Goal: Use online tool/utility: Utilize a website feature to perform a specific function

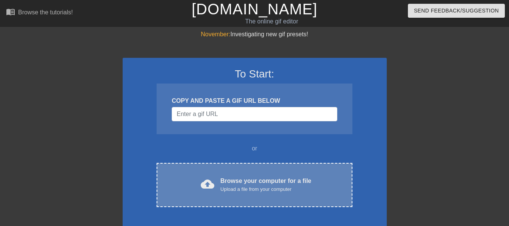
click at [253, 186] on div "Upload a file from your computer" at bounding box center [266, 189] width 91 height 8
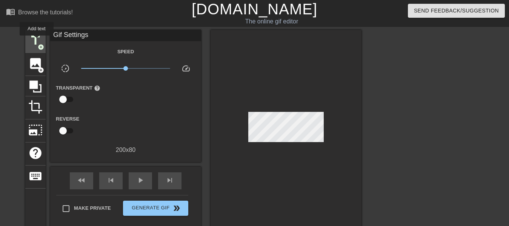
click at [37, 41] on span "title" at bounding box center [35, 40] width 14 height 14
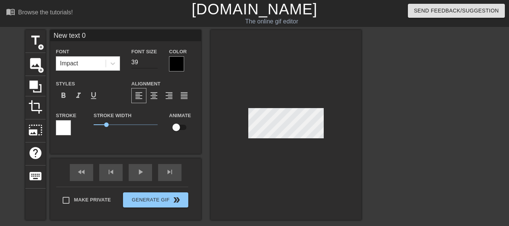
click at [154, 65] on input "39" at bounding box center [144, 62] width 26 height 12
click at [154, 65] on input "38" at bounding box center [144, 62] width 26 height 12
click at [154, 65] on input "37" at bounding box center [144, 62] width 26 height 12
click at [154, 65] on input "36" at bounding box center [144, 62] width 26 height 12
click at [154, 65] on input "35" at bounding box center [144, 62] width 26 height 12
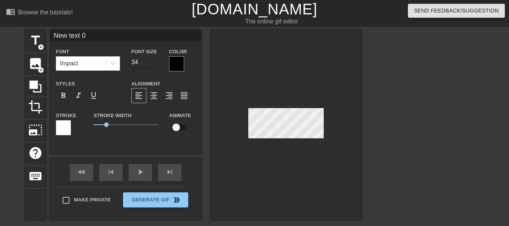
click at [154, 65] on input "34" at bounding box center [144, 62] width 26 height 12
click at [154, 65] on input "33" at bounding box center [144, 62] width 26 height 12
click at [154, 65] on input "32" at bounding box center [144, 62] width 26 height 12
click at [154, 65] on input "31" at bounding box center [144, 62] width 26 height 12
type input "30"
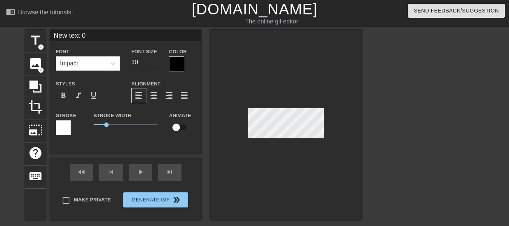
click at [154, 65] on input "30" at bounding box center [144, 62] width 26 height 12
click at [341, 134] on div at bounding box center [286, 125] width 151 height 190
type input "S"
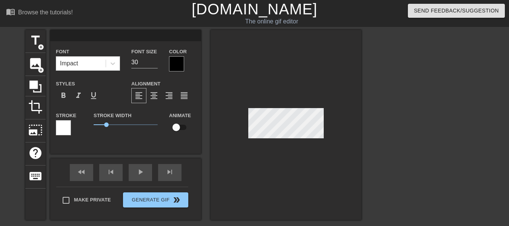
type textarea "S"
type input "So"
type textarea "So"
type input "So"
type textarea "So"
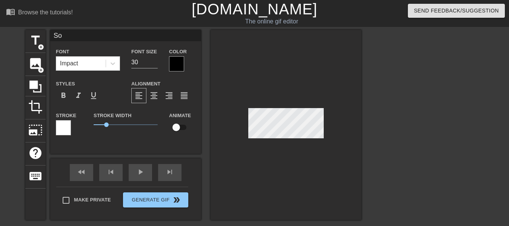
scroll to position [0, 0]
type input "SoH"
type textarea "So H"
type input "SoHo"
type textarea "So Ho"
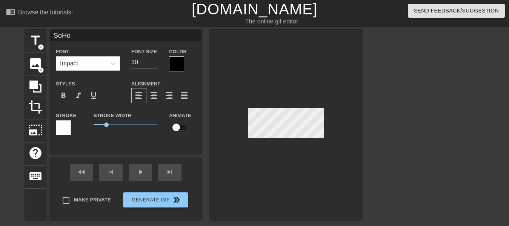
type input "SoHot"
type textarea "So Hot"
type input "SoHot!"
type textarea "So Hot!"
click at [155, 94] on span "format_align_center" at bounding box center [154, 95] width 9 height 9
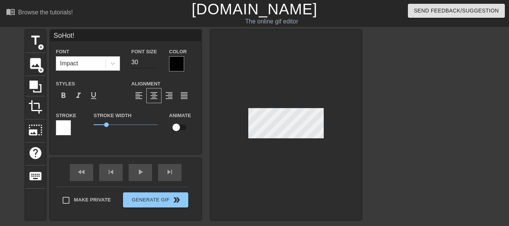
type input "SoHot!"
type input "29"
click at [156, 64] on input "29" at bounding box center [144, 62] width 26 height 12
type input "SoHot!"
type input "28"
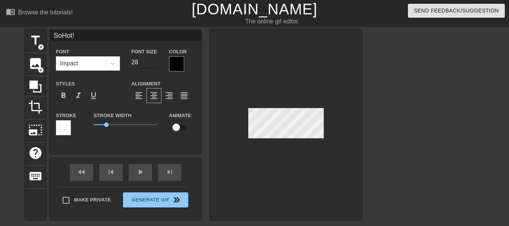
click at [156, 64] on input "28" at bounding box center [144, 62] width 26 height 12
type input "SoHot!"
type input "27"
click at [156, 64] on input "27" at bounding box center [144, 62] width 26 height 12
type input "SoHot!"
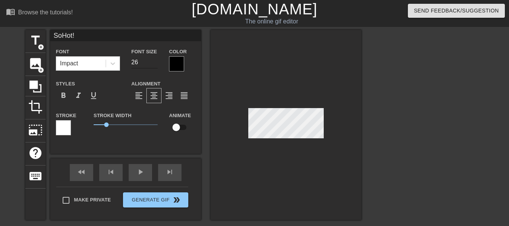
type input "26"
click at [156, 64] on input "26" at bounding box center [144, 62] width 26 height 12
type input "SoHot!"
type input "25"
click at [156, 64] on input "25" at bounding box center [144, 62] width 26 height 12
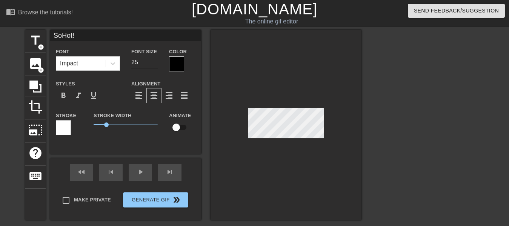
type input "SoHot!"
type input "24"
click at [156, 64] on input "24" at bounding box center [144, 62] width 26 height 12
type input "SoHot!"
type input "23"
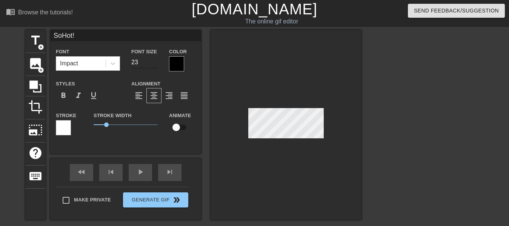
click at [156, 64] on input "23" at bounding box center [144, 62] width 26 height 12
type input "SoHot!"
type input "22"
click at [156, 64] on input "22" at bounding box center [144, 62] width 26 height 12
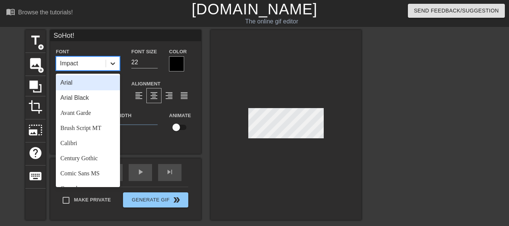
click at [115, 63] on icon at bounding box center [113, 63] width 5 height 3
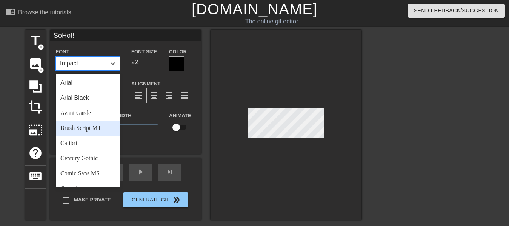
click at [85, 125] on div "Brush Script MT" at bounding box center [88, 127] width 64 height 15
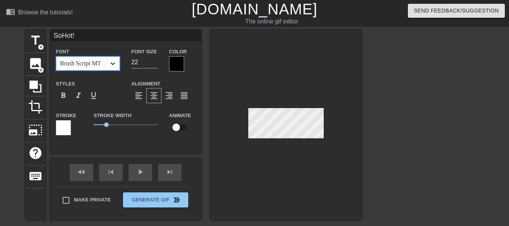
click at [114, 66] on icon at bounding box center [113, 64] width 8 height 8
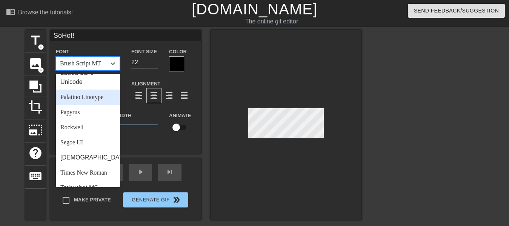
scroll to position [238, 0]
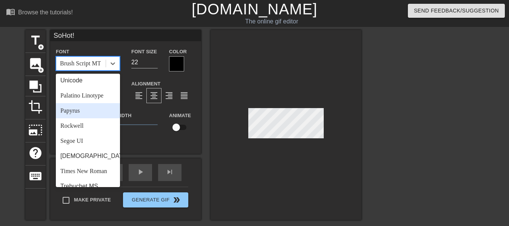
click at [85, 118] on div "Papyrus" at bounding box center [88, 110] width 64 height 15
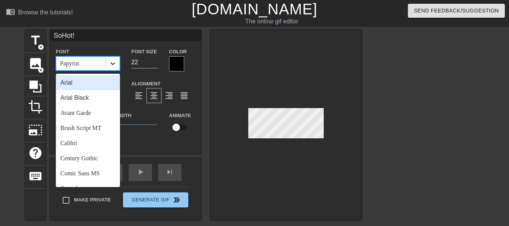
click at [111, 67] on icon at bounding box center [113, 64] width 8 height 8
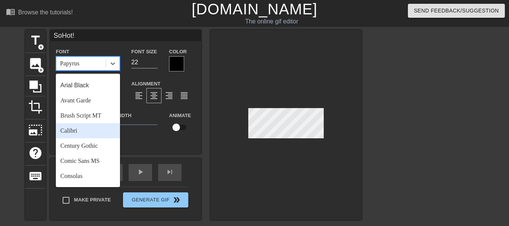
scroll to position [0, 0]
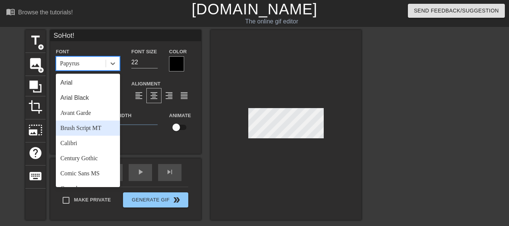
click at [85, 130] on div "Brush Script MT" at bounding box center [88, 127] width 64 height 15
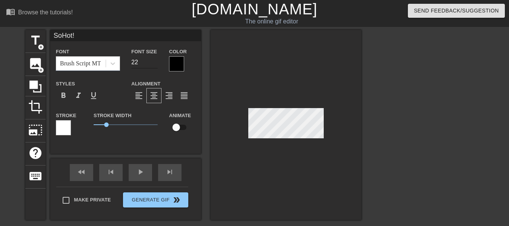
type input "SoHot!"
type input "23"
click at [152, 60] on input "23" at bounding box center [144, 62] width 26 height 12
type input "SoHot!"
type input "24"
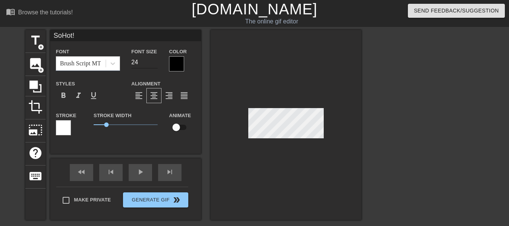
click at [152, 60] on input "24" at bounding box center [144, 62] width 26 height 12
type input "SoHot!"
type input "25"
click at [152, 60] on input "25" at bounding box center [144, 62] width 26 height 12
type input "SoHot!"
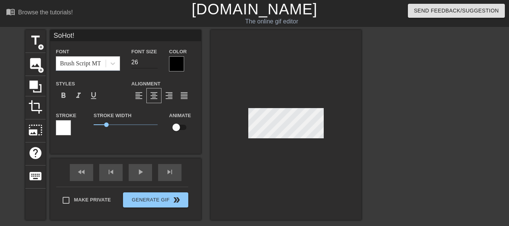
type input "26"
click at [152, 60] on input "26" at bounding box center [144, 62] width 26 height 12
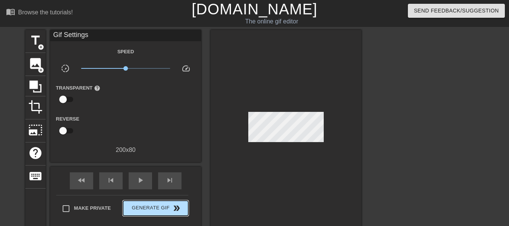
click at [142, 197] on div "Make Private Generate Gif double_arrow" at bounding box center [122, 210] width 132 height 30
click at [148, 208] on span "Generate Gif double_arrow" at bounding box center [155, 208] width 59 height 9
